Goal: Find specific page/section: Find specific page/section

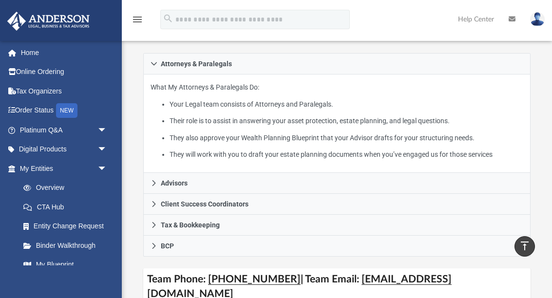
scroll to position [218, 0]
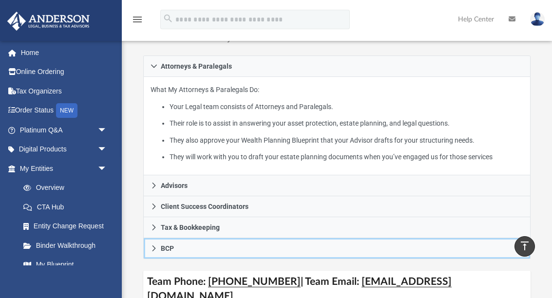
click at [364, 254] on link "BCP" at bounding box center [336, 248] width 387 height 21
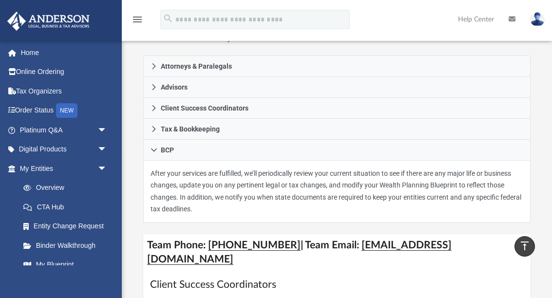
click at [101, 143] on span "arrow_drop_down" at bounding box center [106, 150] width 19 height 20
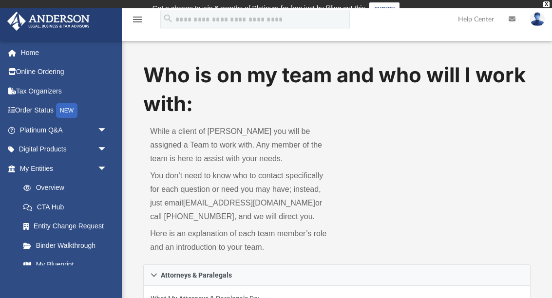
scroll to position [218, 0]
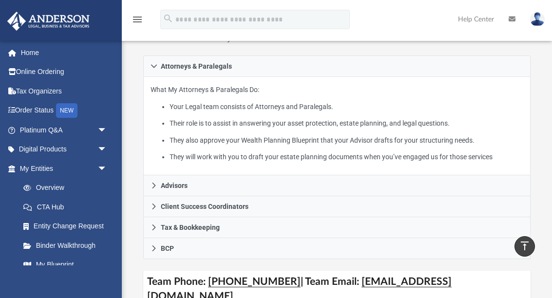
click at [106, 128] on span "arrow_drop_down" at bounding box center [106, 130] width 19 height 20
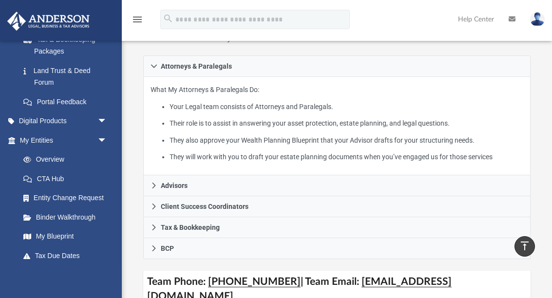
scroll to position [238, 0]
click at [107, 115] on span "arrow_drop_down" at bounding box center [106, 121] width 19 height 20
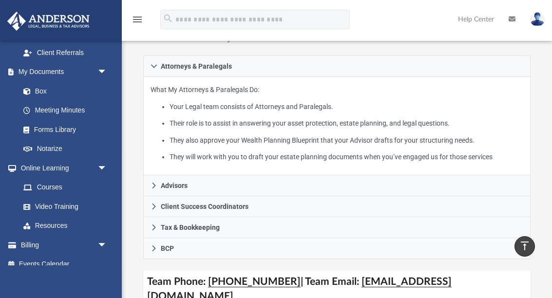
scroll to position [594, 0]
click at [99, 235] on span "arrow_drop_down" at bounding box center [106, 245] width 19 height 20
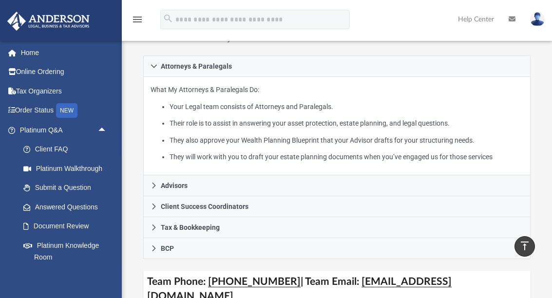
scroll to position [0, 0]
click at [105, 128] on span "arrow_drop_up" at bounding box center [106, 130] width 19 height 20
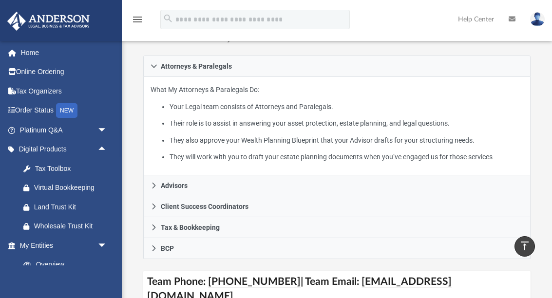
click at [70, 171] on div "Tax Toolbox" at bounding box center [71, 169] width 75 height 12
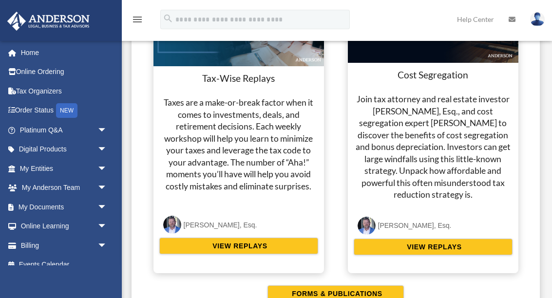
scroll to position [1852, 0]
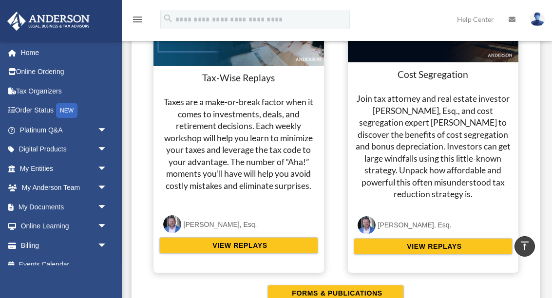
click at [26, 91] on link "Tax Organizers" at bounding box center [64, 90] width 115 height 19
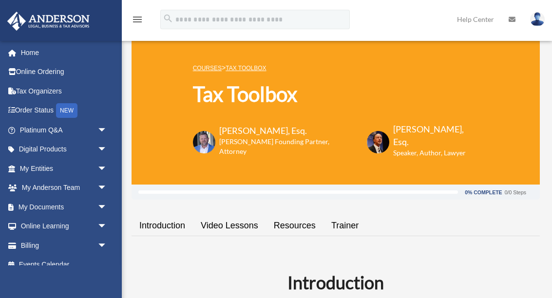
scroll to position [1891, 0]
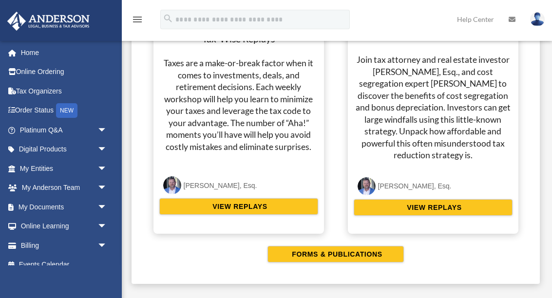
click at [101, 144] on span "arrow_drop_down" at bounding box center [106, 150] width 19 height 20
